Goal: Communication & Community: Connect with others

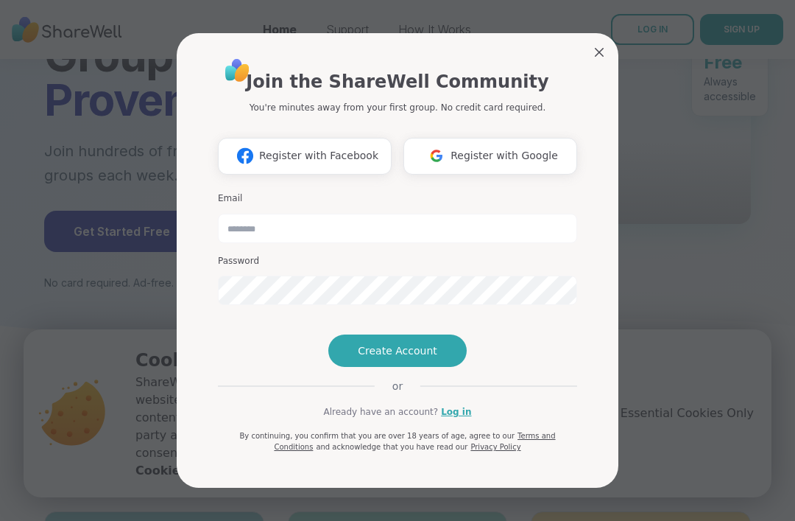
click at [454, 367] on button "Create Account" at bounding box center [397, 350] width 138 height 32
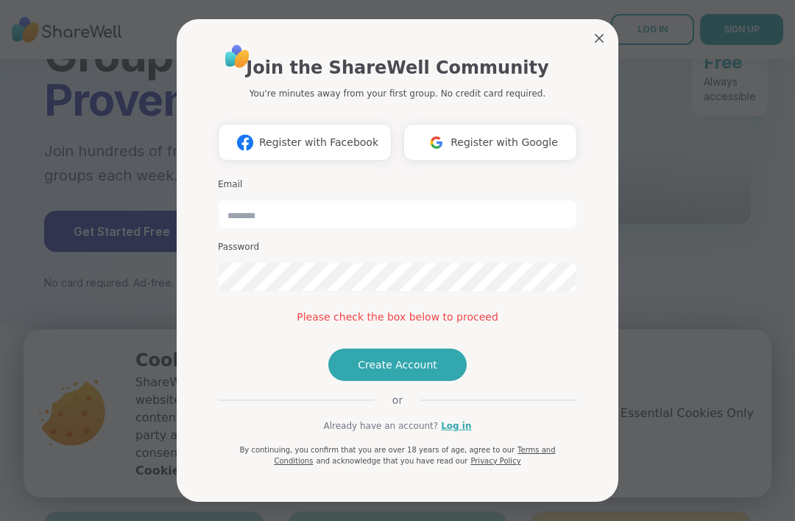
click at [462, 381] on button "Create Account" at bounding box center [397, 364] width 138 height 32
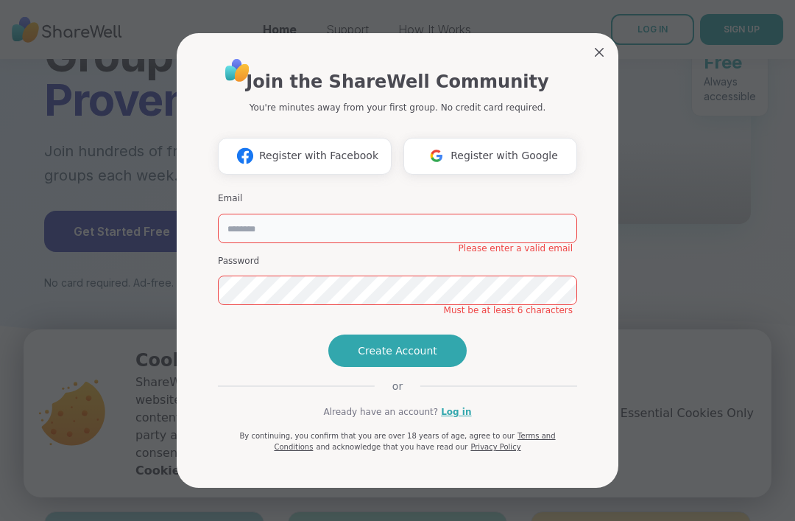
click at [538, 214] on input "email" at bounding box center [397, 228] width 359 height 29
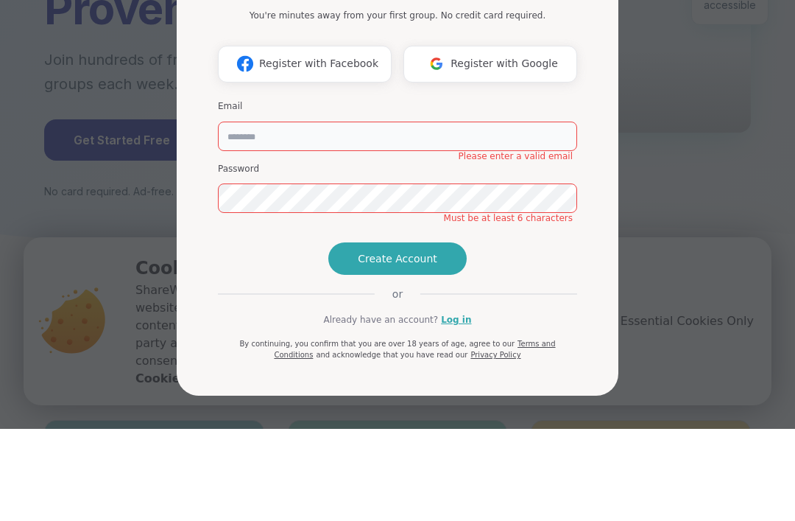
type input "**********"
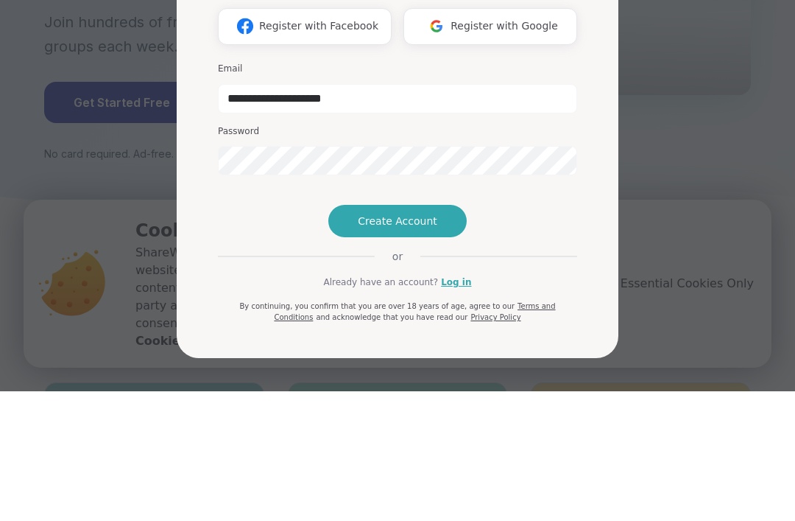
scroll to position [294, 0]
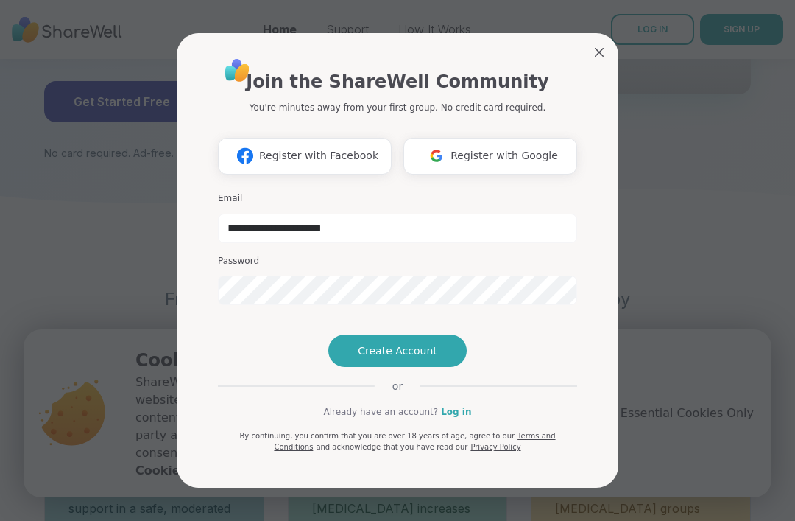
click at [448, 367] on button "Create Account" at bounding box center [397, 350] width 138 height 32
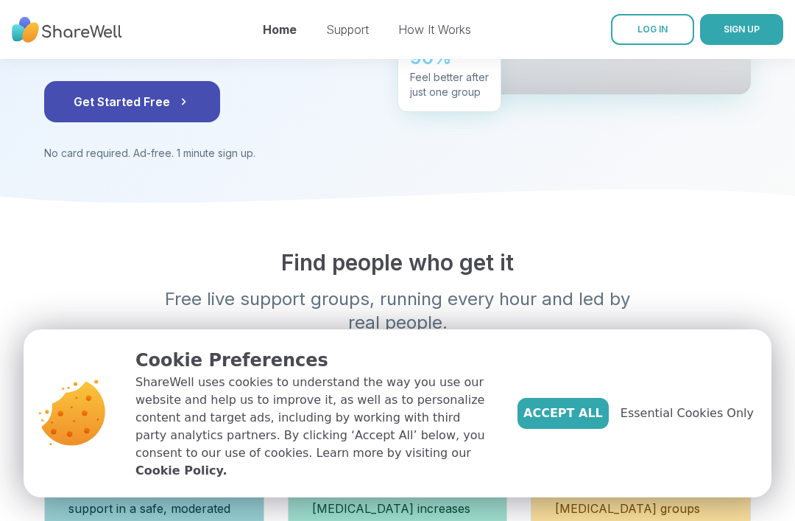
scroll to position [15, 0]
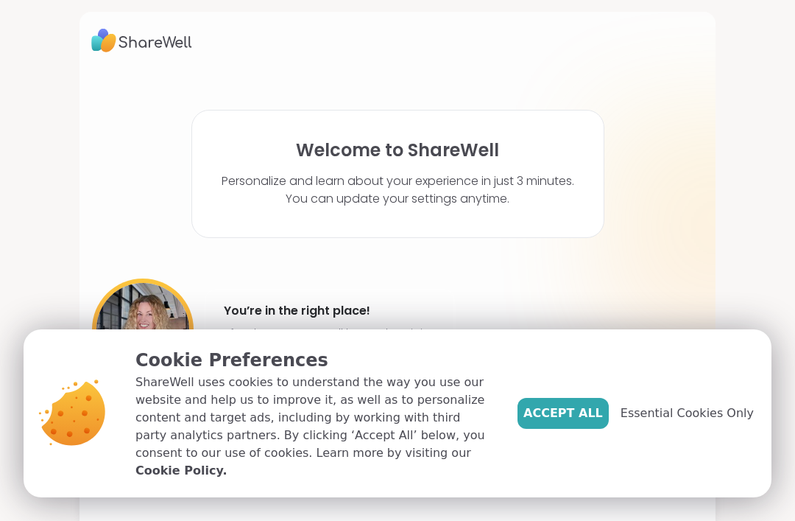
click at [691, 422] on span "Essential Cookies Only" at bounding box center [687, 413] width 133 height 18
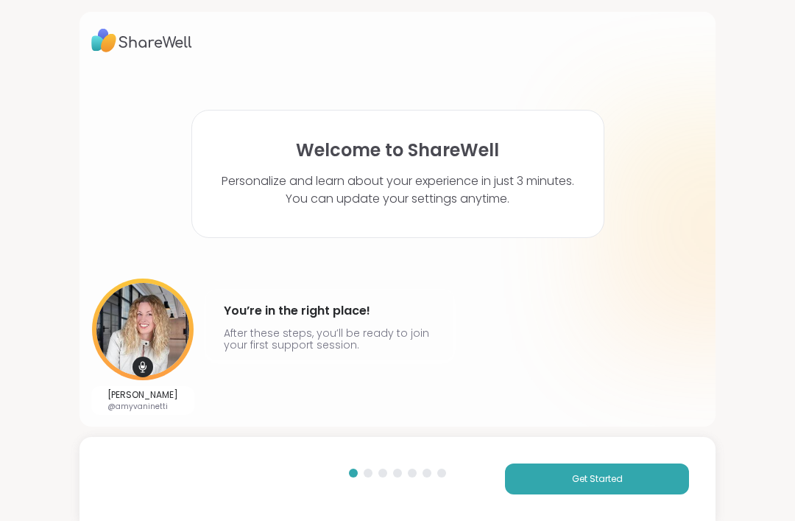
click at [629, 494] on button "Get Started" at bounding box center [597, 478] width 184 height 31
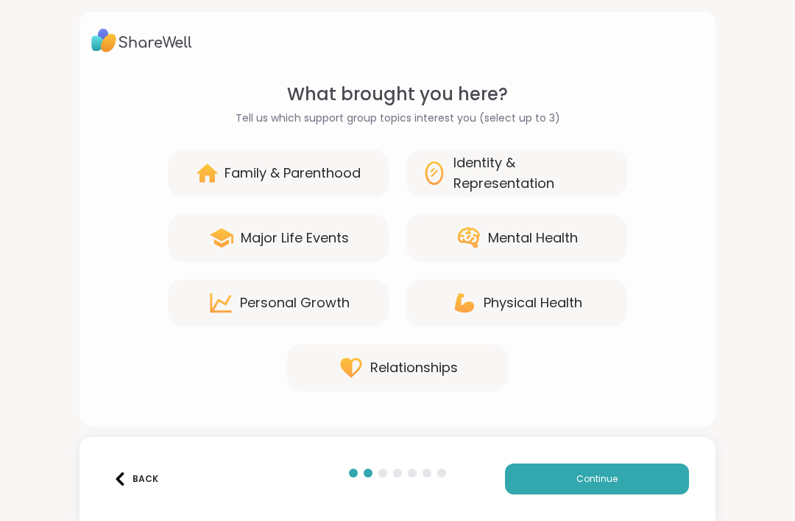
click at [587, 240] on div "Mental Health" at bounding box center [516, 237] width 221 height 47
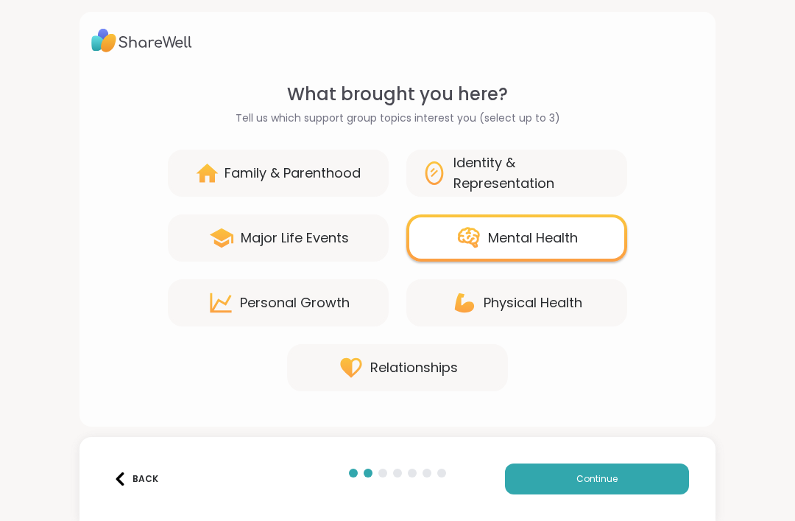
click at [487, 373] on div "Relationships" at bounding box center [397, 367] width 221 height 47
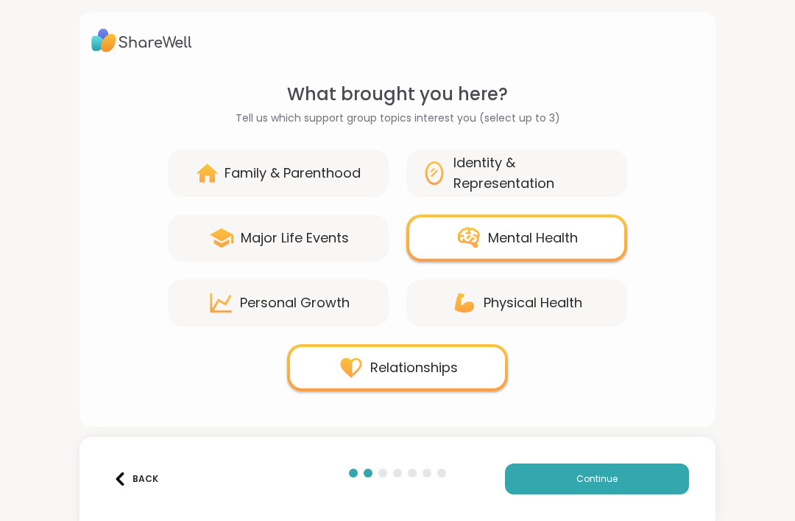
click at [560, 177] on div "Identity & Representation" at bounding box center [533, 172] width 159 height 41
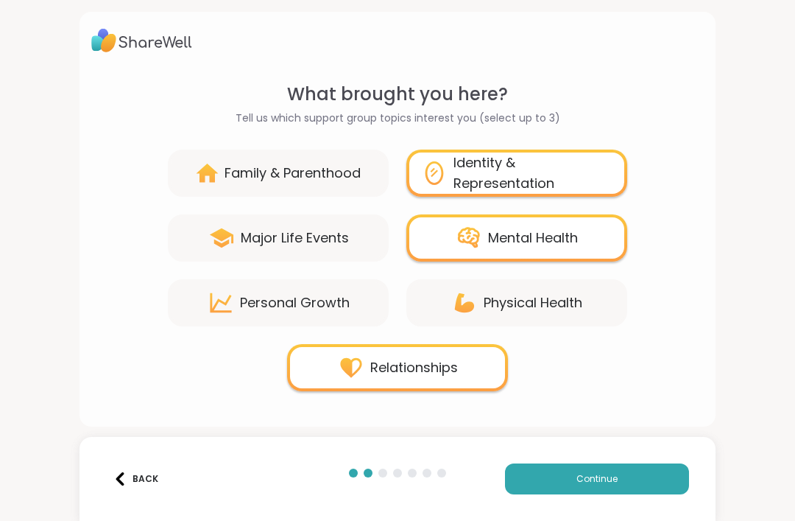
click at [647, 494] on button "Continue" at bounding box center [597, 478] width 184 height 31
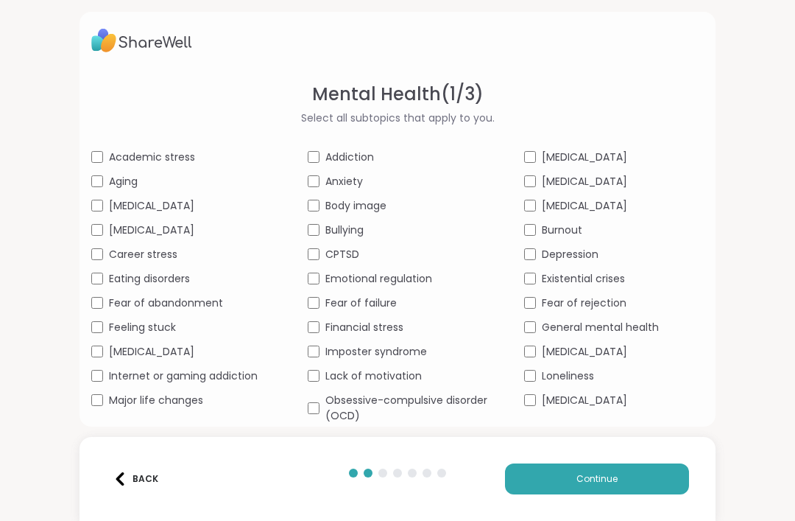
click at [321, 226] on div "Bullying" at bounding box center [398, 229] width 180 height 15
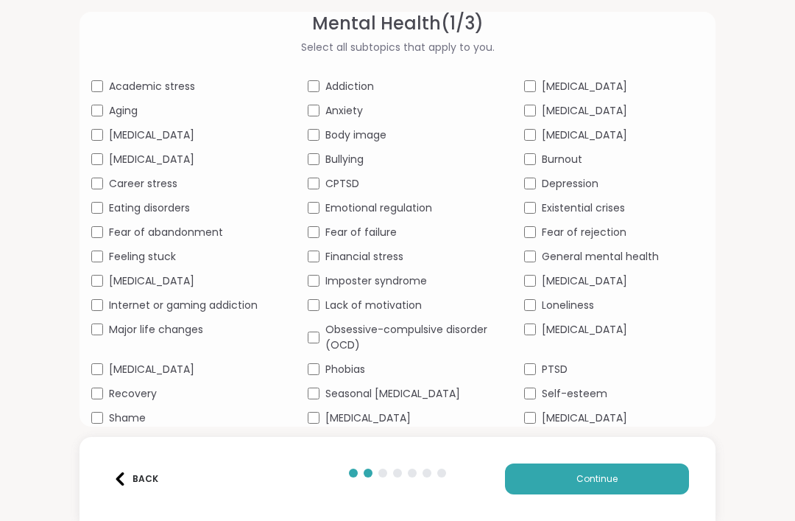
scroll to position [69, 0]
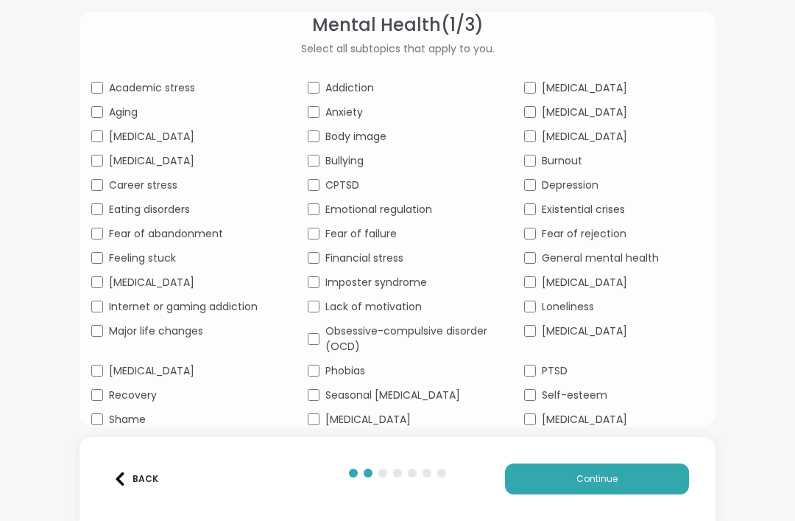
click at [545, 304] on span "Loneliness" at bounding box center [568, 306] width 52 height 15
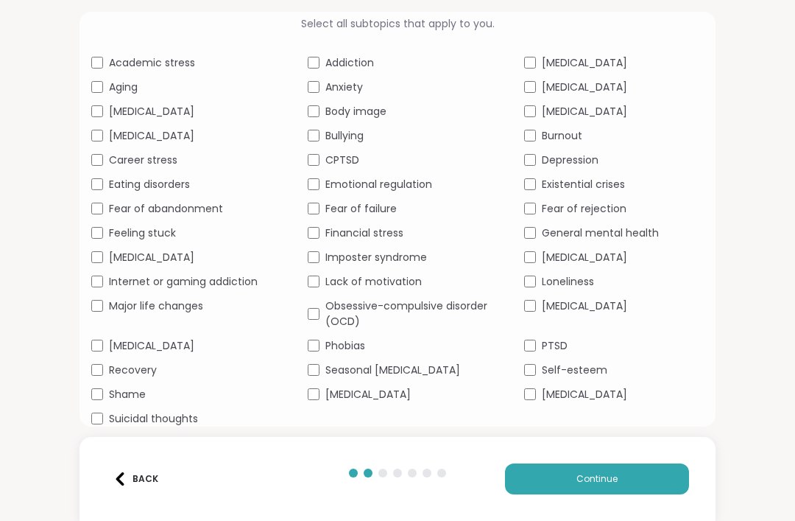
scroll to position [94, 0]
click at [631, 474] on button "Continue" at bounding box center [597, 478] width 184 height 31
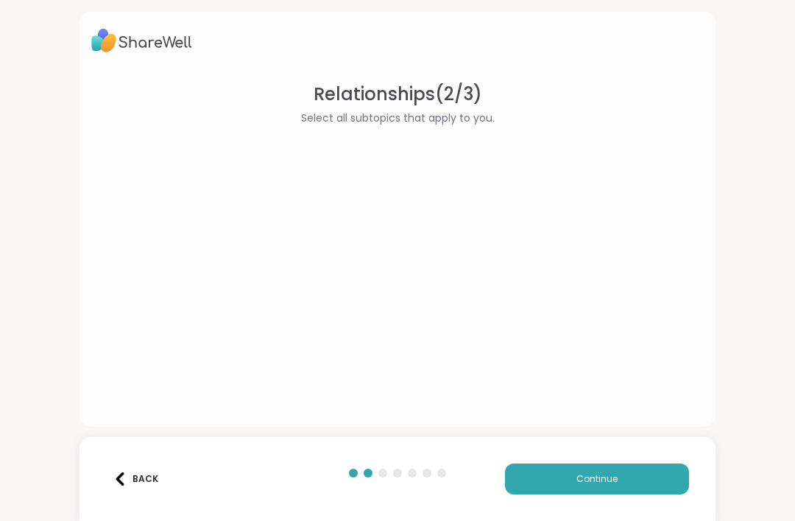
scroll to position [0, 0]
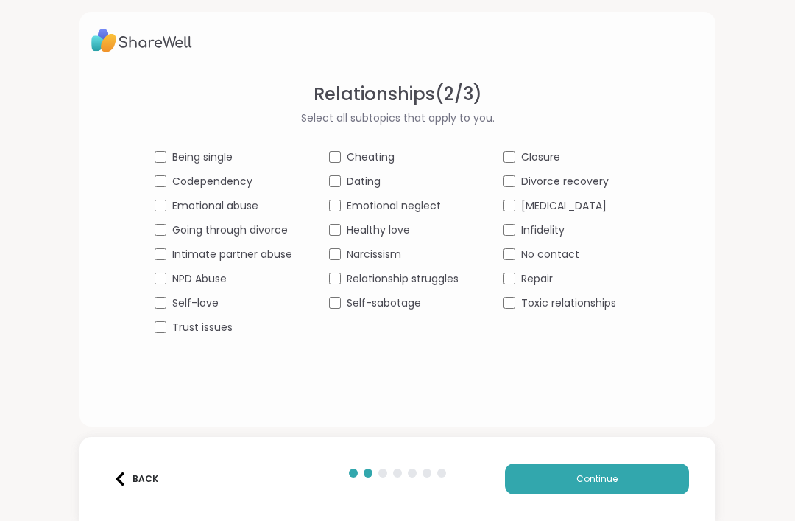
click at [152, 145] on div "Relationships ( 2 / 3 ) Select all subtopics that apply to you. Being single Ch…" at bounding box center [397, 208] width 613 height 254
click at [156, 334] on div "Trust issues" at bounding box center [224, 327] width 138 height 15
click at [420, 210] on span "Emotional neglect" at bounding box center [394, 205] width 94 height 15
click at [635, 483] on button "Continue" at bounding box center [597, 478] width 184 height 31
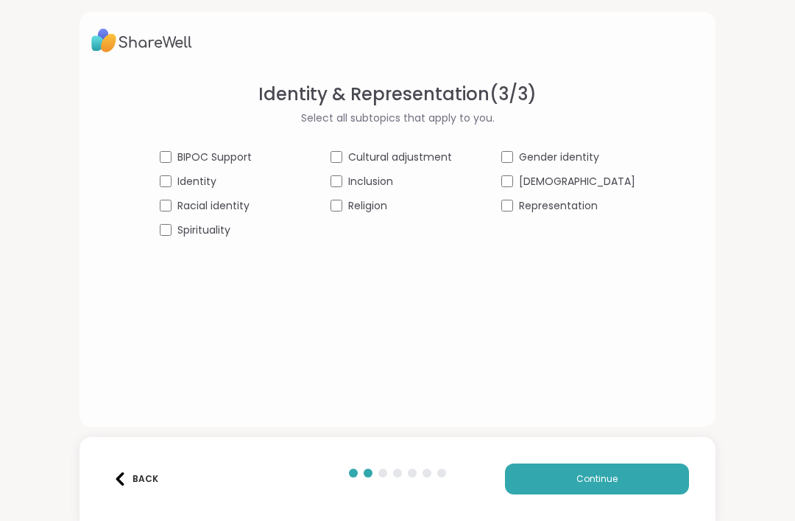
click at [652, 469] on button "Continue" at bounding box center [597, 478] width 184 height 31
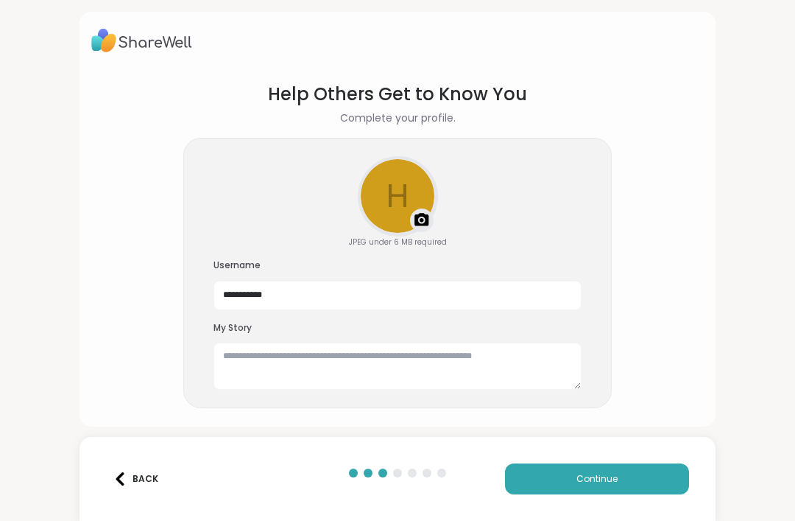
click at [661, 472] on button "Continue" at bounding box center [597, 478] width 184 height 31
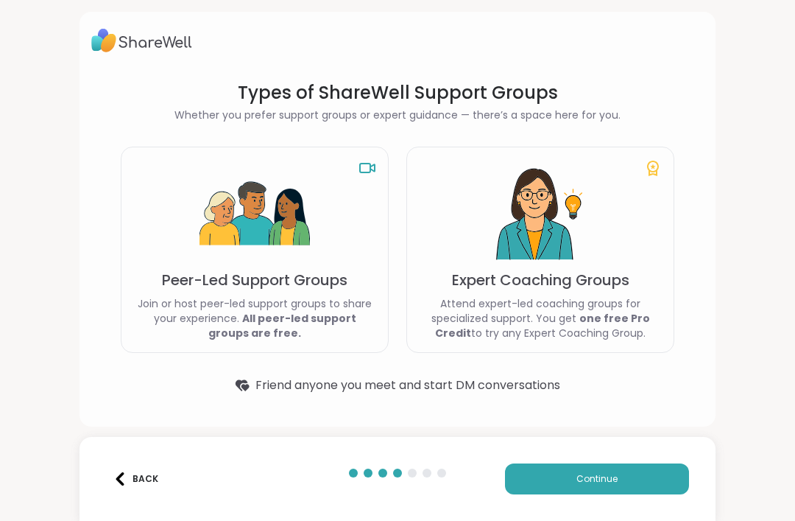
click at [161, 233] on div "Peer-Led Support Groups Join or host peer-led support groups to share your expe…" at bounding box center [255, 250] width 268 height 206
click at [162, 215] on div "Peer-Led Support Groups Join or host peer-led support groups to share your expe…" at bounding box center [255, 250] width 268 height 206
click at [191, 281] on p "Peer-Led Support Groups" at bounding box center [255, 280] width 186 height 21
click at [201, 303] on p "Join or host peer-led support groups to share your experience. All peer-led sup…" at bounding box center [254, 318] width 243 height 44
click at [246, 226] on img at bounding box center [255, 214] width 110 height 110
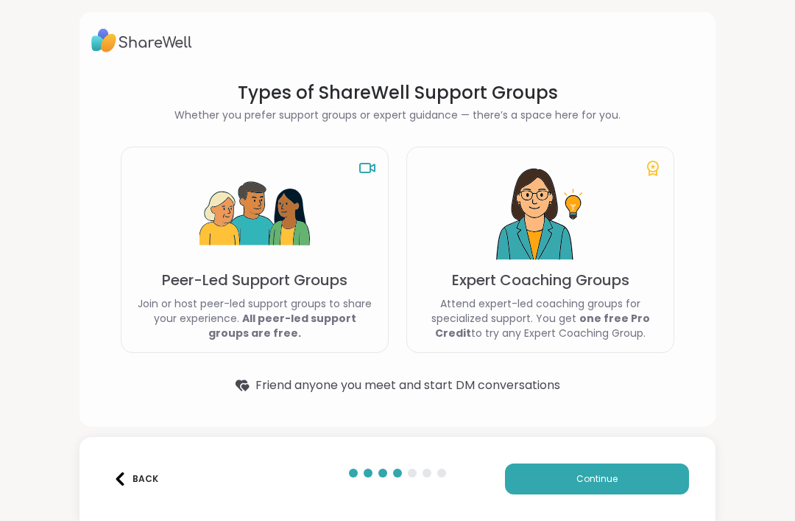
click at [286, 247] on img at bounding box center [255, 214] width 110 height 110
click at [608, 492] on button "Continue" at bounding box center [597, 478] width 184 height 31
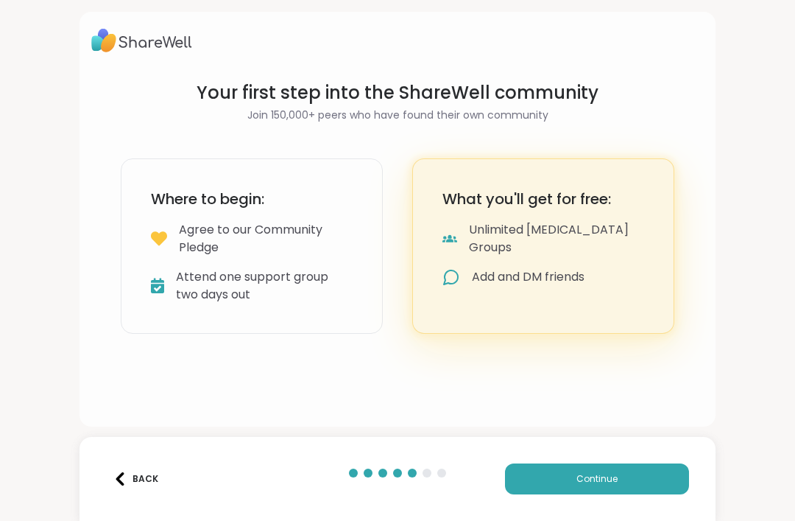
click at [631, 484] on button "Continue" at bounding box center [597, 478] width 184 height 31
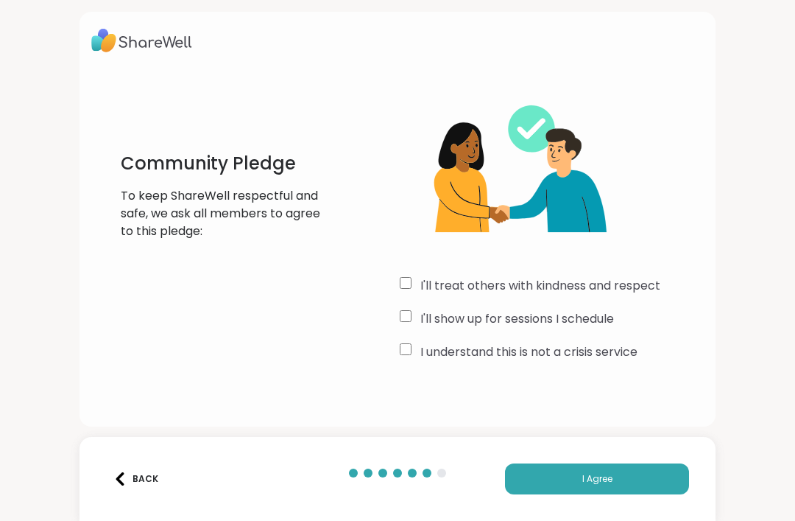
click at [642, 476] on button "I Agree" at bounding box center [597, 478] width 184 height 31
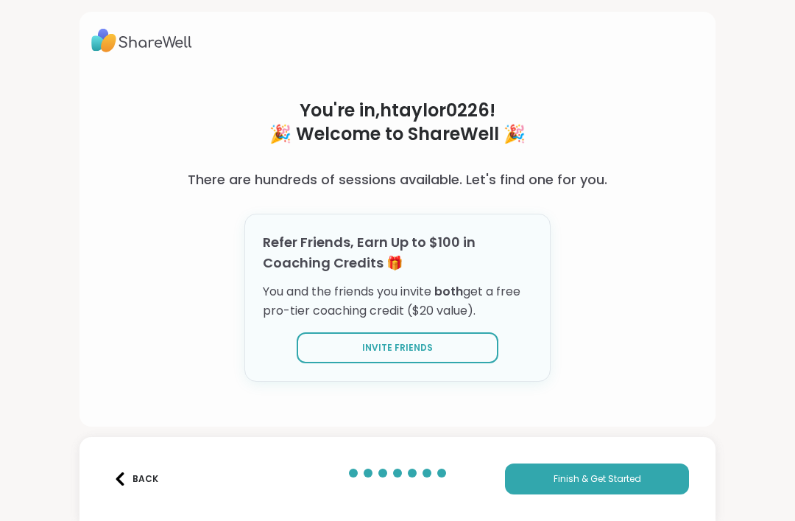
click at [651, 493] on button "Finish & Get Started" at bounding box center [597, 478] width 184 height 31
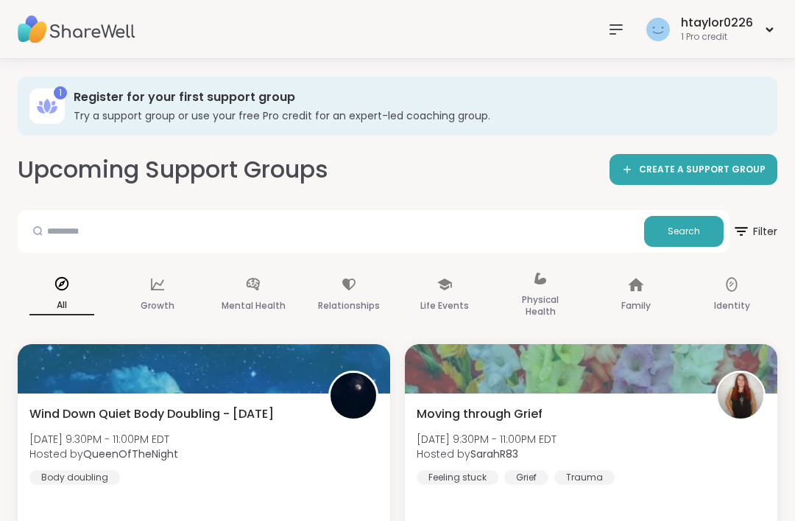
scroll to position [1, 0]
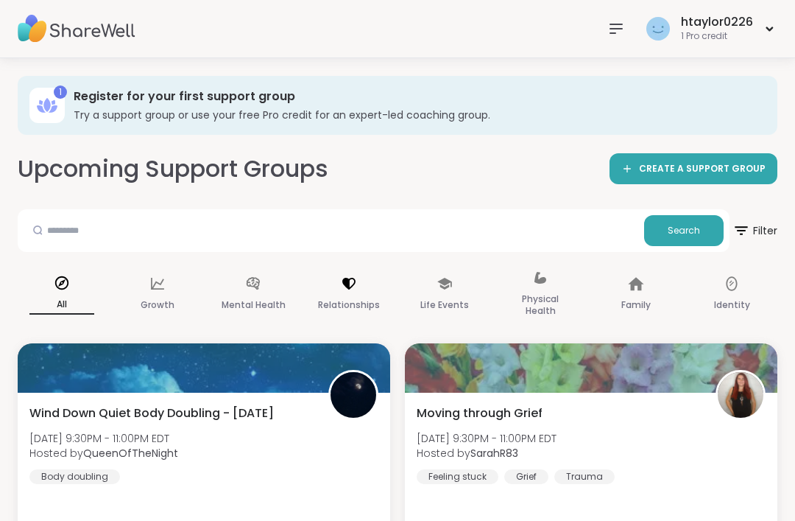
click at [357, 299] on p "Relationships" at bounding box center [349, 305] width 62 height 18
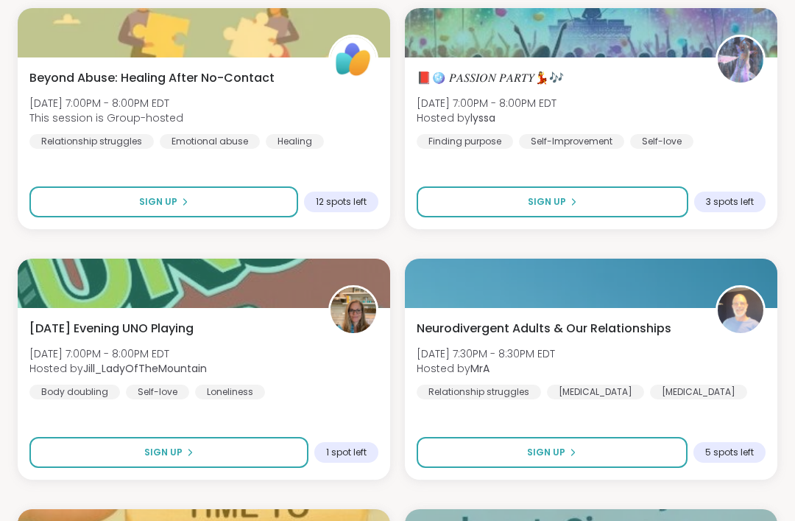
scroll to position [1118, 0]
click at [602, 321] on span "Neurodivergent Adults & Our Relationships" at bounding box center [544, 329] width 255 height 18
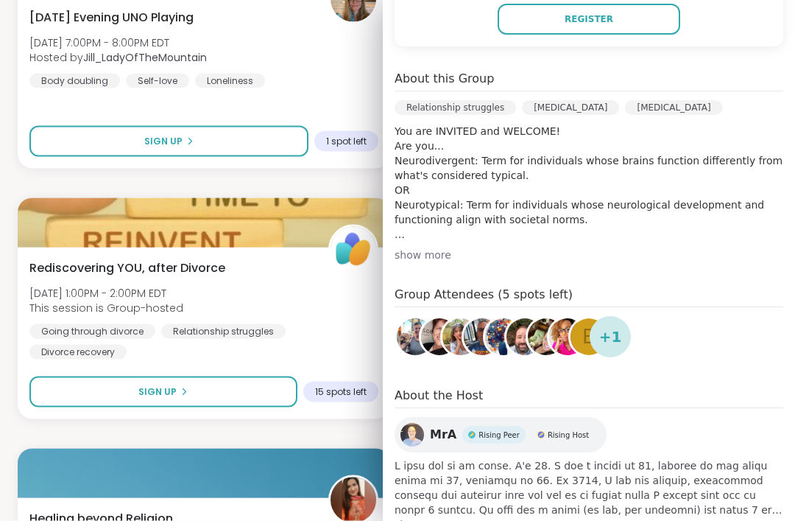
scroll to position [1430, 0]
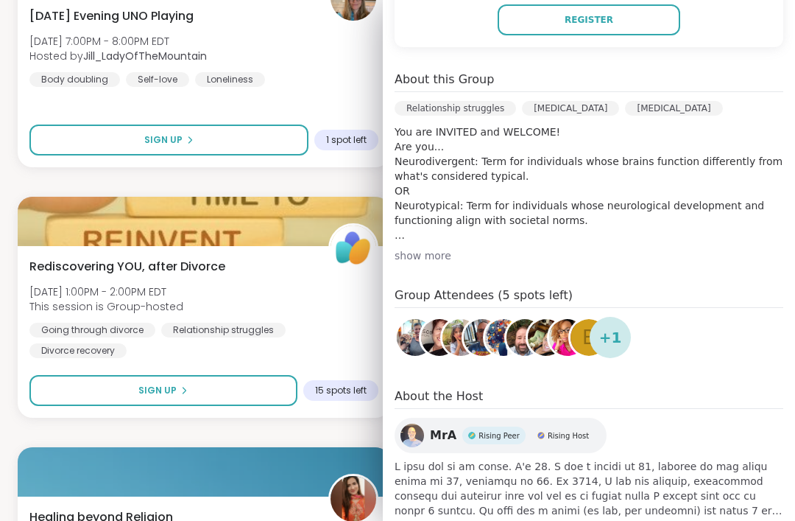
click at [437, 520] on span "show more" at bounding box center [589, 525] width 389 height 15
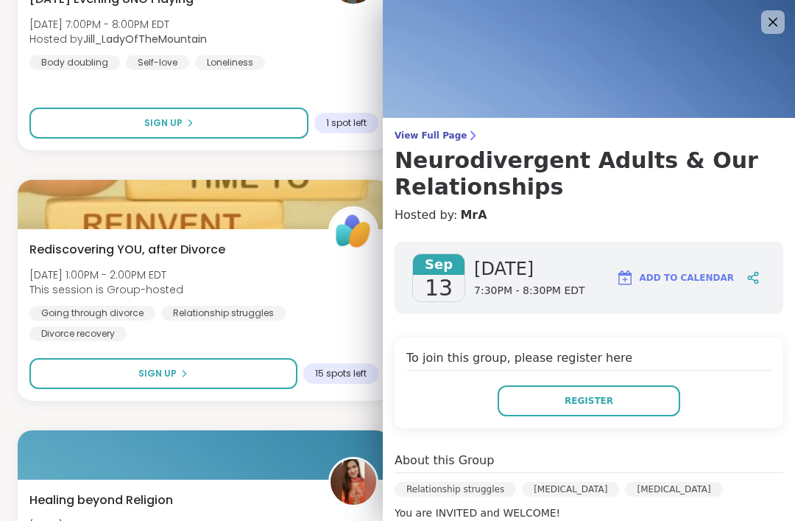
scroll to position [0, 0]
click at [779, 31] on icon at bounding box center [773, 22] width 18 height 18
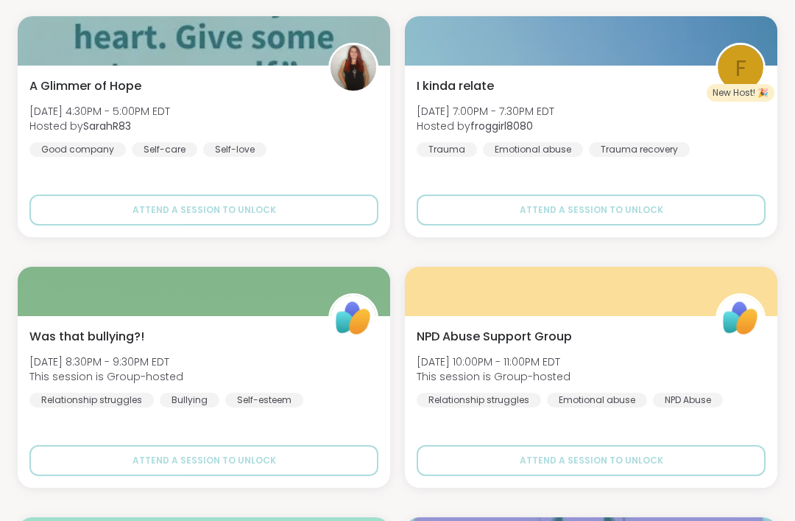
scroll to position [2862, 0]
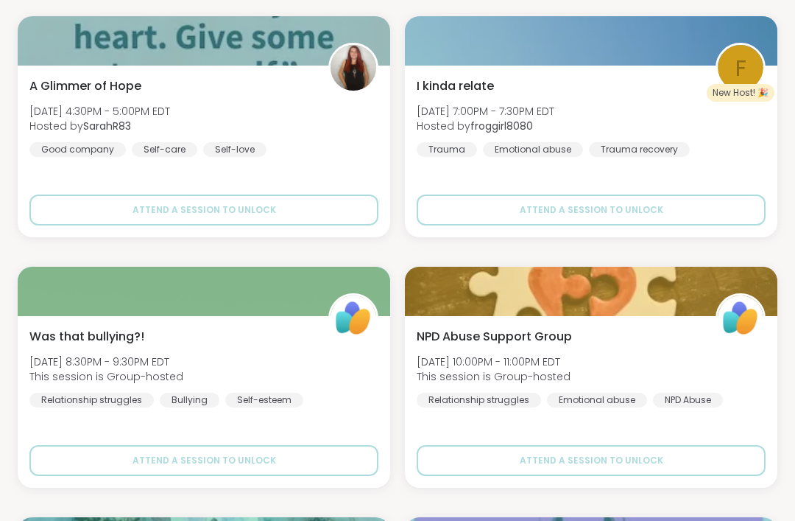
click at [345, 312] on img at bounding box center [354, 318] width 46 height 46
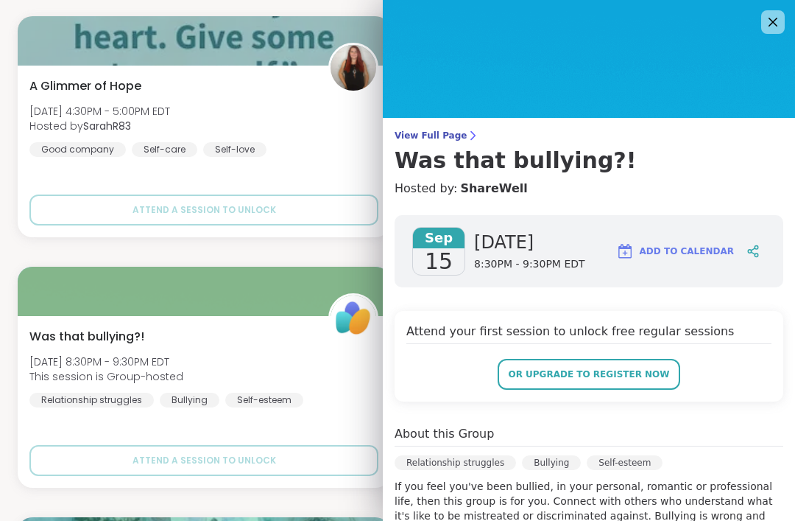
scroll to position [0, 0]
click at [764, 21] on icon at bounding box center [773, 22] width 18 height 18
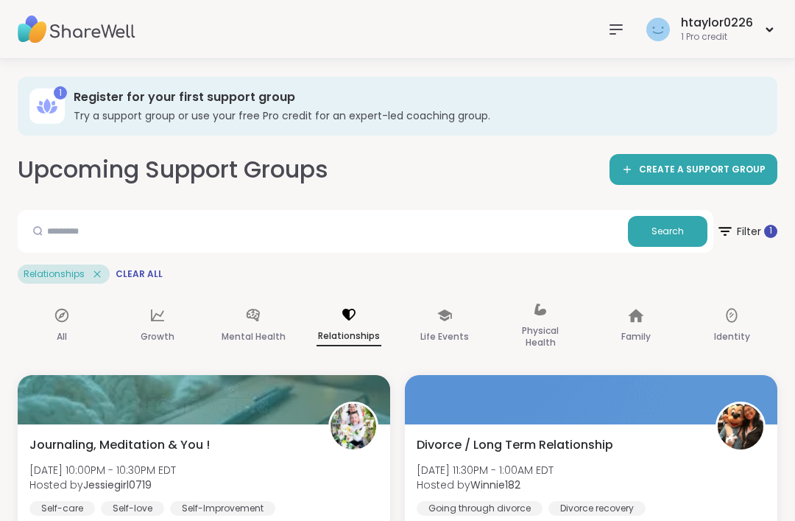
click at [771, 222] on span "Filter 1" at bounding box center [746, 231] width 61 height 35
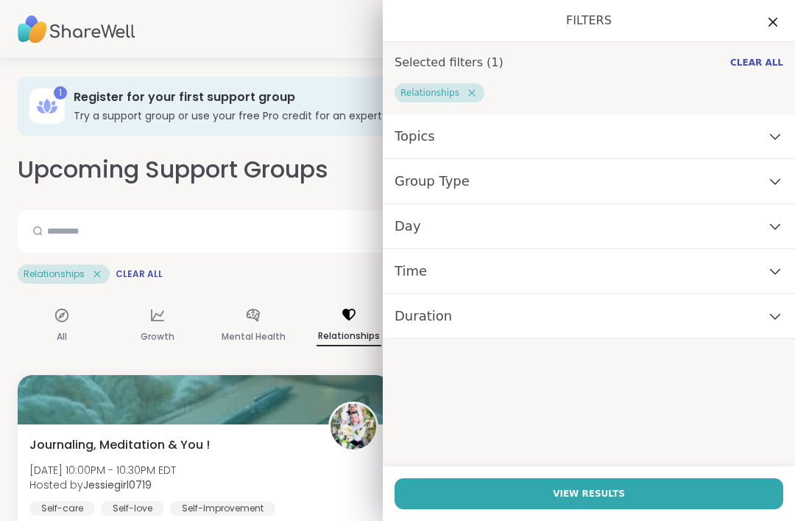
click at [773, 188] on div "Group Type" at bounding box center [589, 181] width 412 height 45
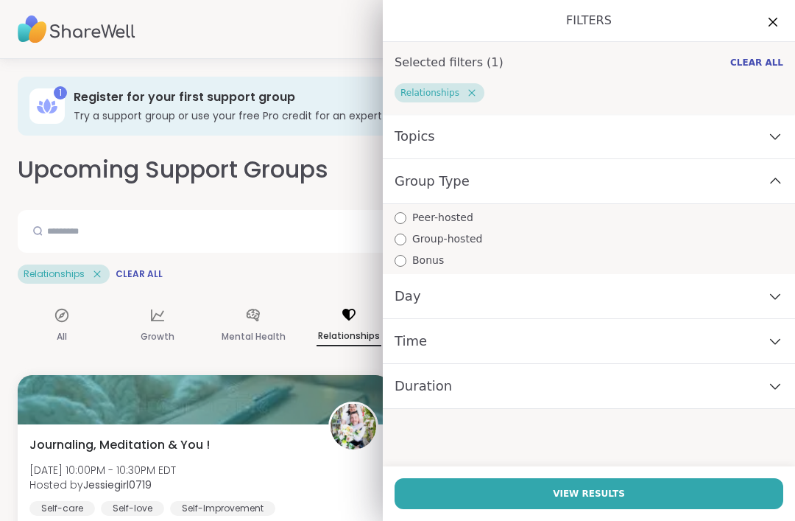
click at [768, 181] on icon at bounding box center [775, 181] width 16 height 10
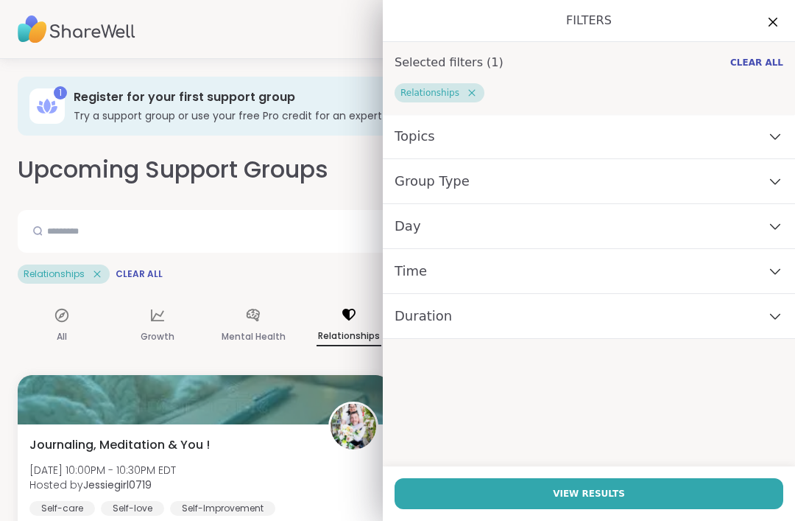
click at [782, 322] on div "Duration" at bounding box center [589, 316] width 412 height 45
click at [773, 318] on icon at bounding box center [775, 316] width 16 height 10
click at [775, 267] on icon at bounding box center [775, 271] width 16 height 10
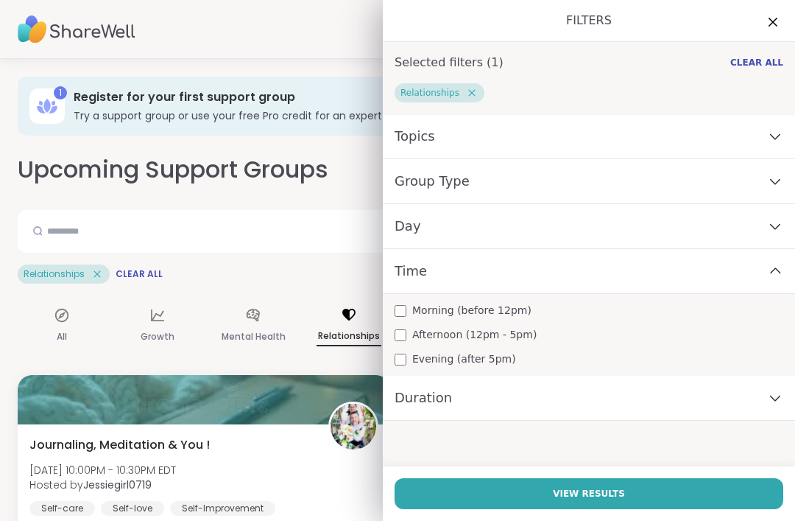
click at [772, 265] on div "Time" at bounding box center [589, 271] width 412 height 45
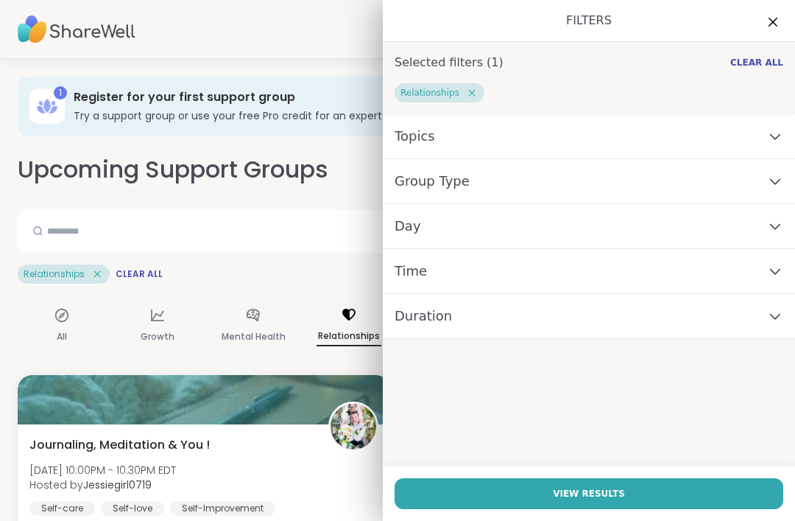
click at [781, 222] on icon at bounding box center [775, 226] width 16 height 10
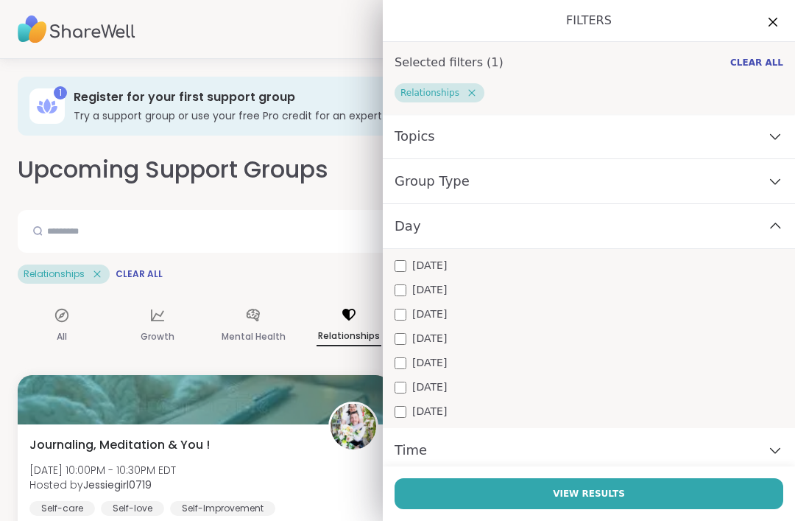
click at [783, 227] on icon at bounding box center [775, 226] width 16 height 10
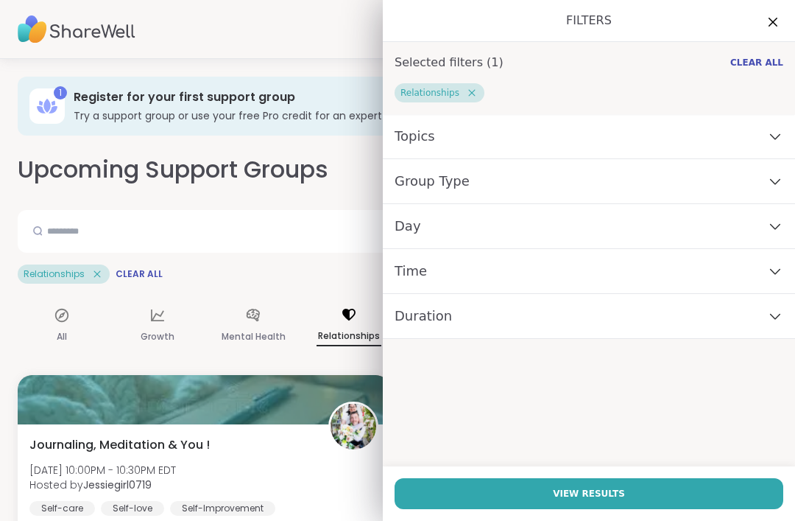
click at [773, 173] on div "Group Type" at bounding box center [589, 181] width 412 height 45
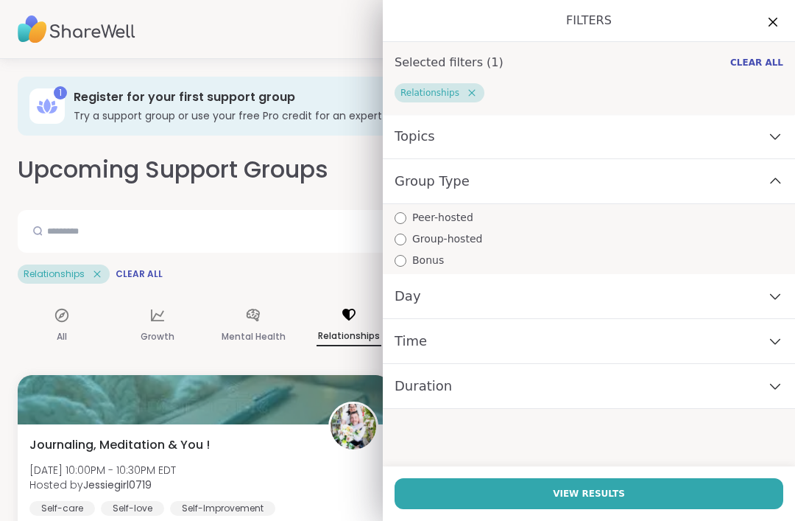
click at [774, 176] on div "Group Type" at bounding box center [589, 181] width 412 height 45
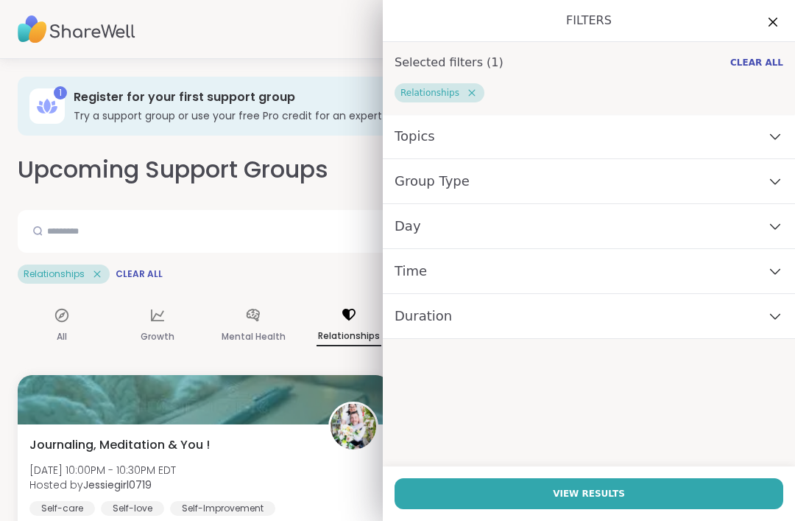
click at [765, 128] on div "Topics" at bounding box center [589, 136] width 412 height 45
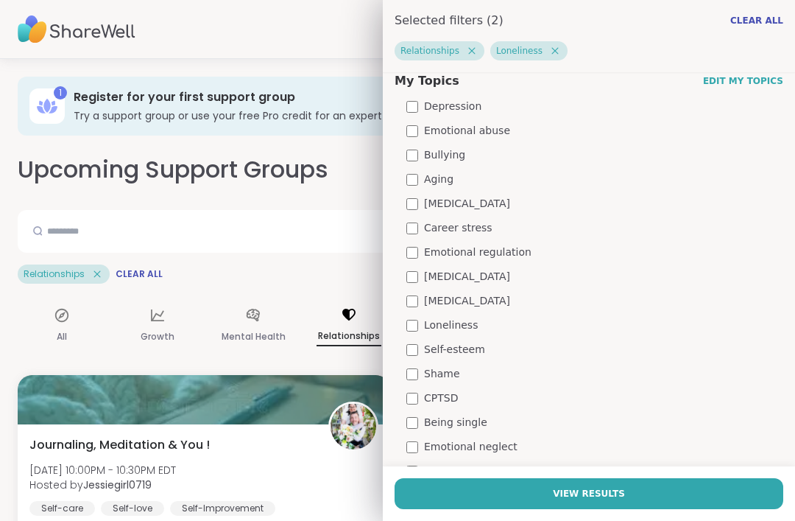
scroll to position [97, 0]
click at [423, 152] on div "Bullying" at bounding box center [594, 153] width 377 height 15
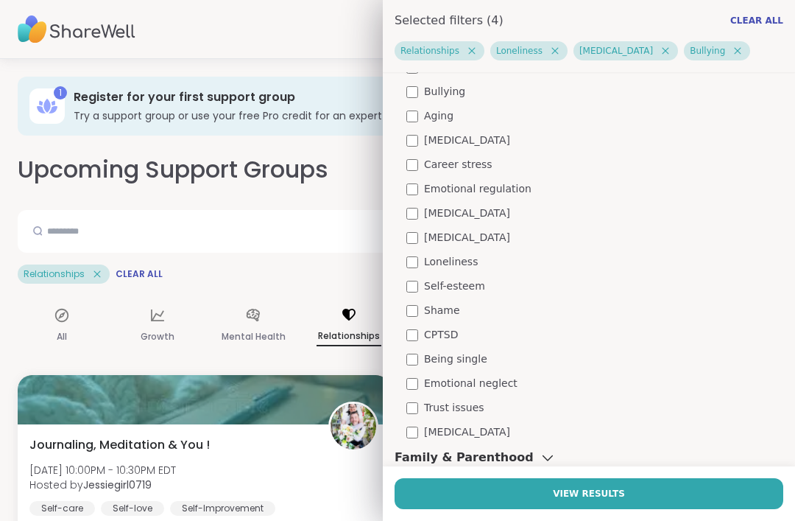
scroll to position [160, 0]
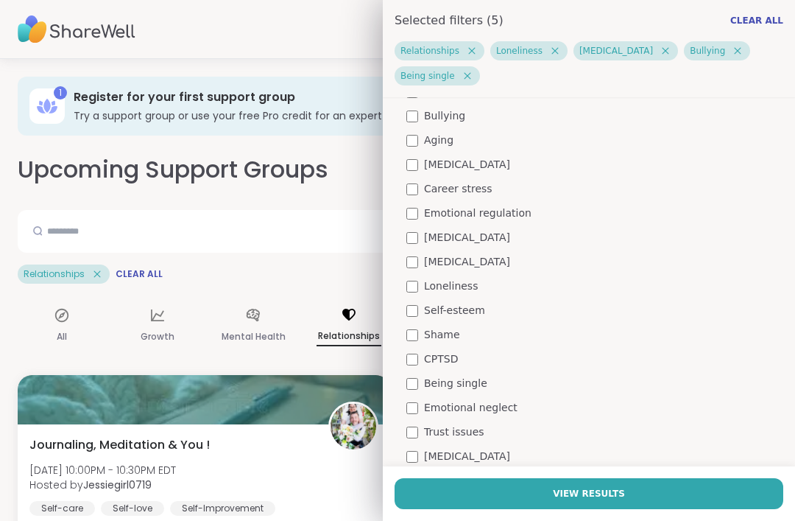
click at [664, 492] on button "View Results" at bounding box center [589, 493] width 389 height 31
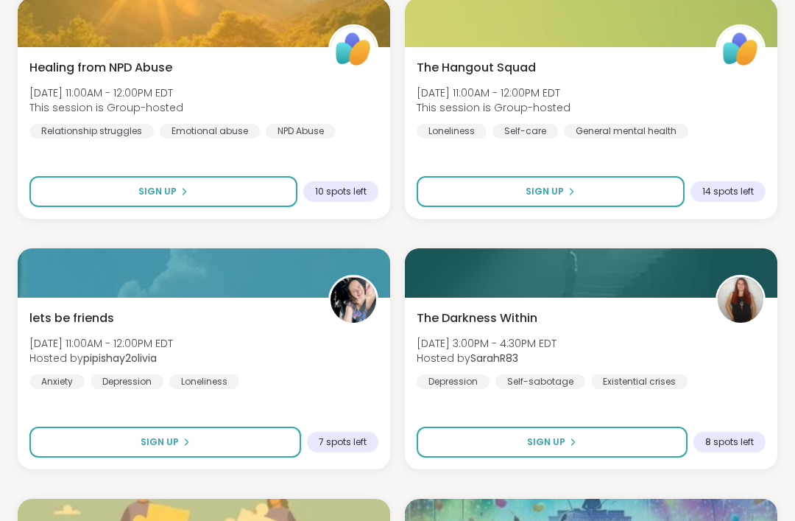
scroll to position [878, 0]
click at [79, 322] on span "lets be friends" at bounding box center [71, 318] width 85 height 18
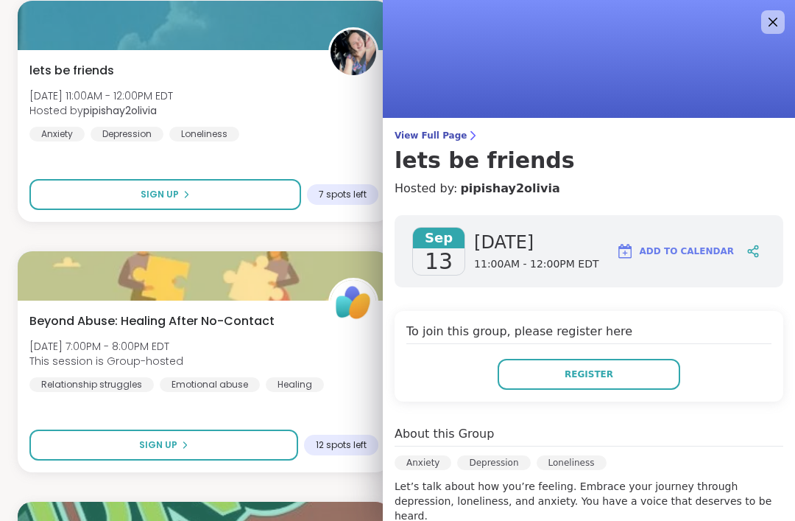
scroll to position [0, 0]
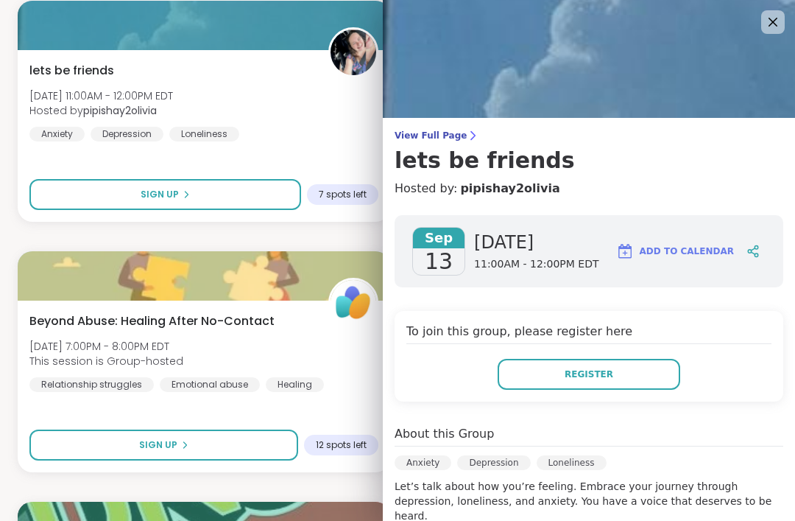
click at [770, 21] on icon at bounding box center [773, 22] width 18 height 18
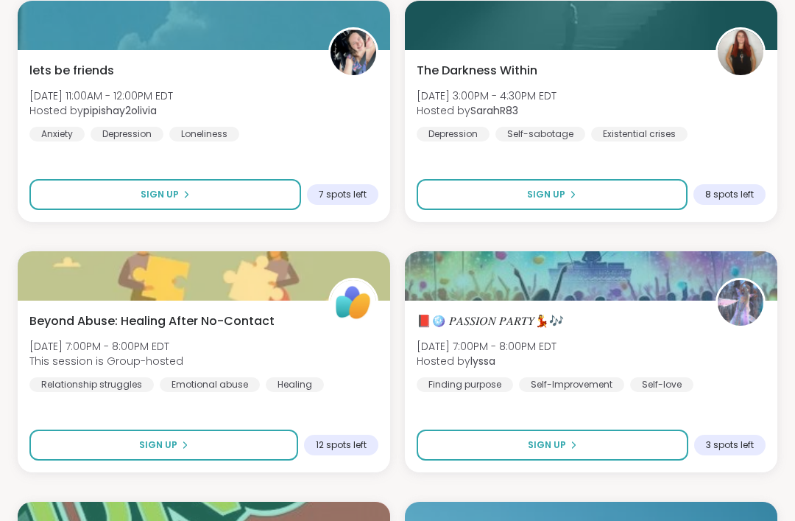
click at [524, 76] on span "The Darkness Within" at bounding box center [477, 71] width 121 height 18
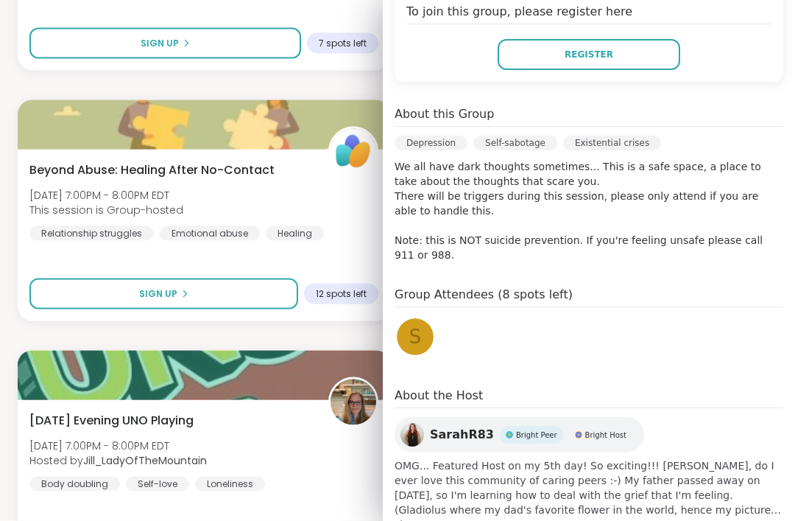
scroll to position [1278, 0]
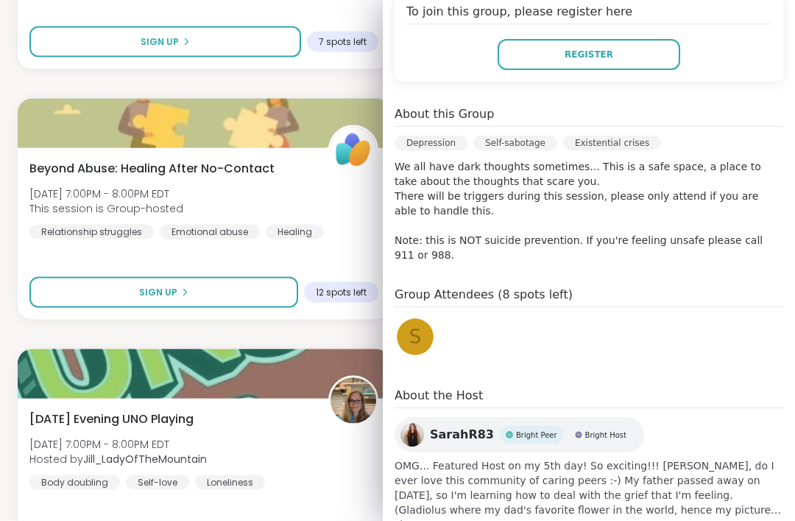
click at [432, 519] on span "show more" at bounding box center [589, 525] width 389 height 15
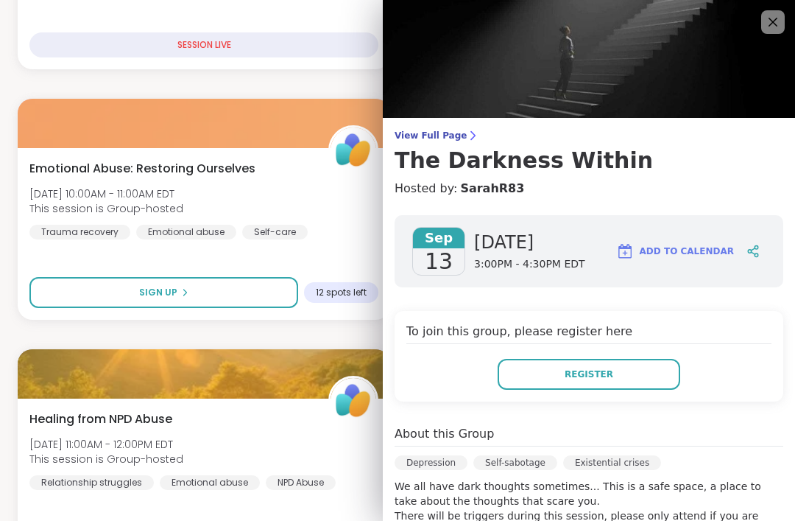
scroll to position [526, 0]
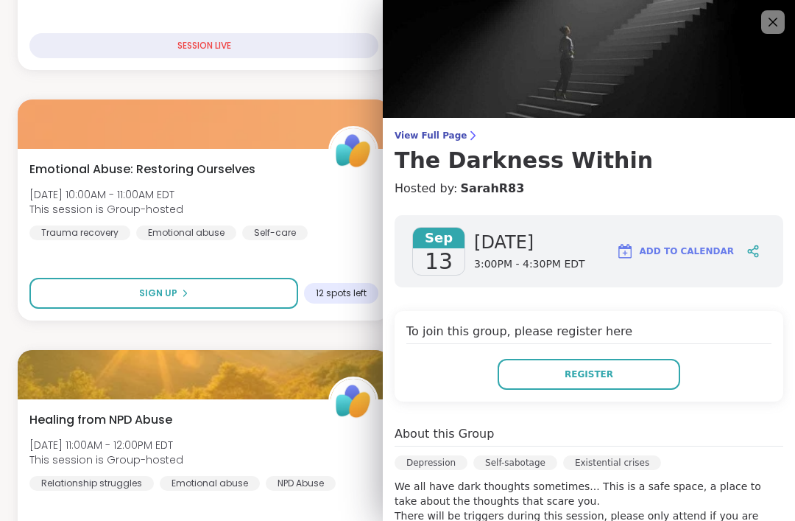
click at [772, 31] on icon at bounding box center [773, 22] width 18 height 18
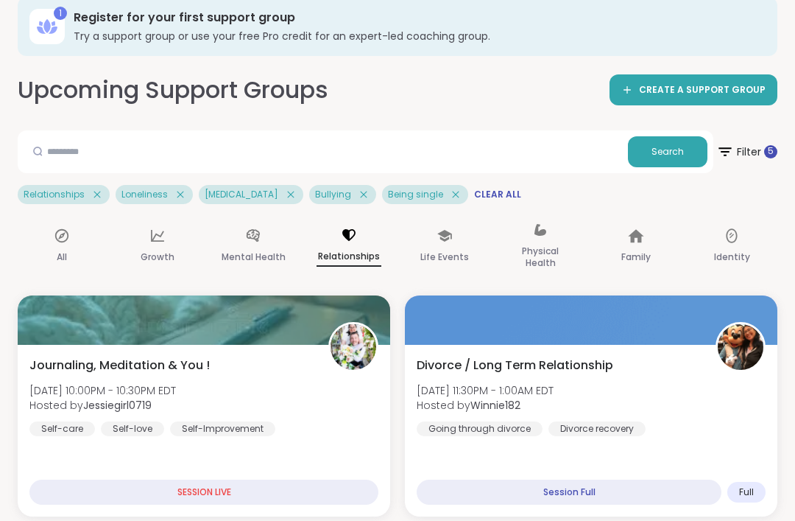
scroll to position [0, 0]
